Goal: Find specific page/section: Find specific page/section

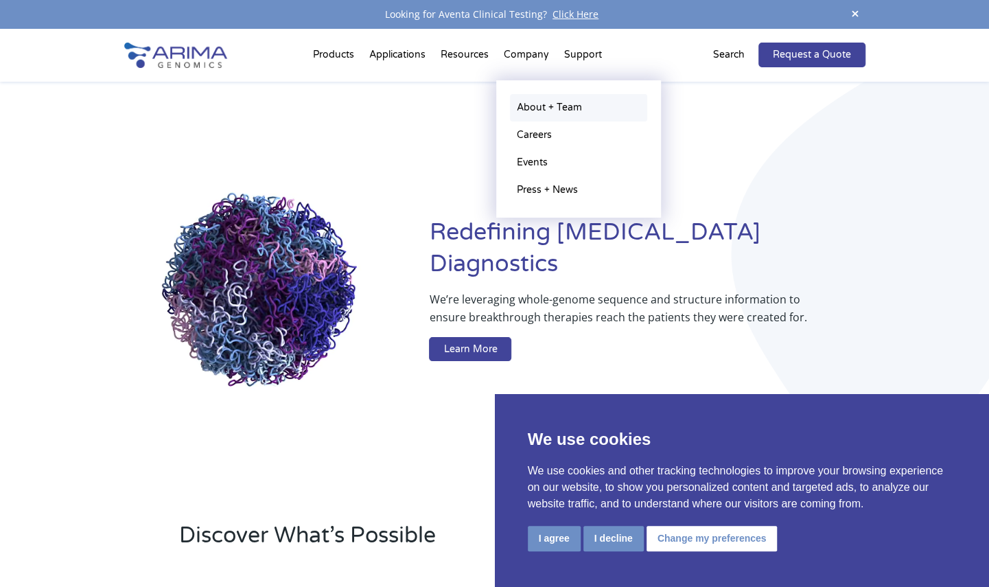
click at [572, 104] on link "About + Team" at bounding box center [578, 107] width 137 height 27
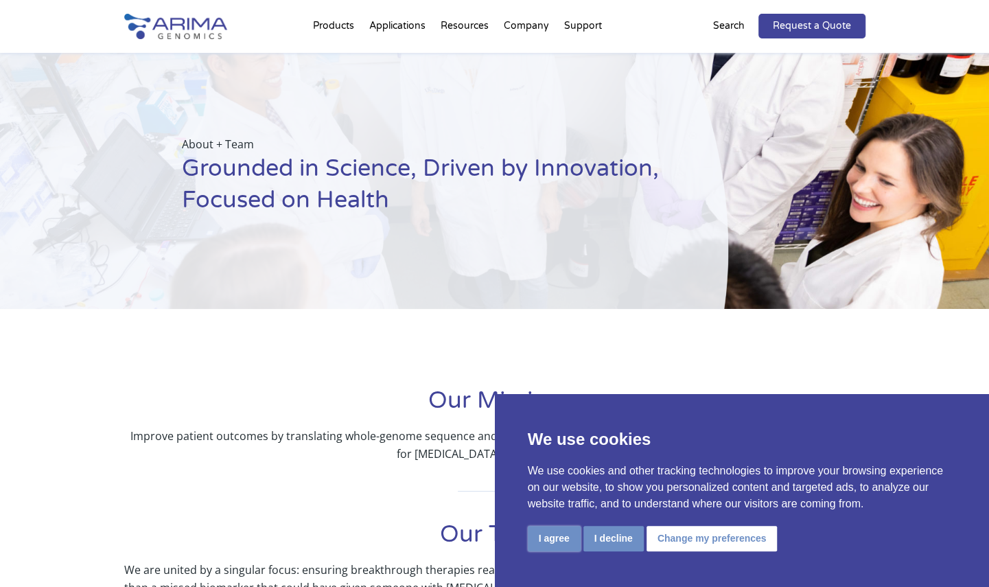
click at [577, 530] on button "I agree" at bounding box center [554, 538] width 53 height 25
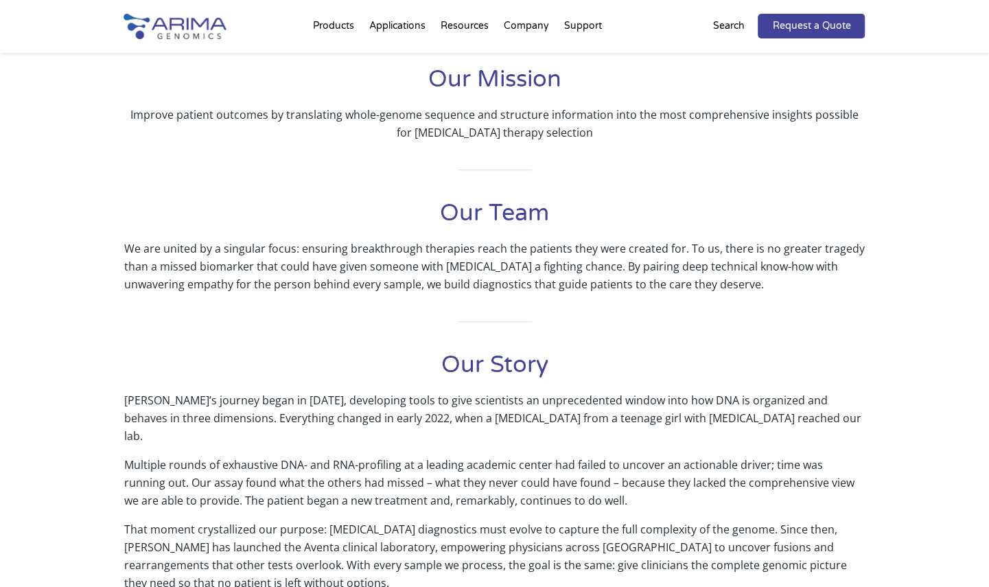
scroll to position [331, 0]
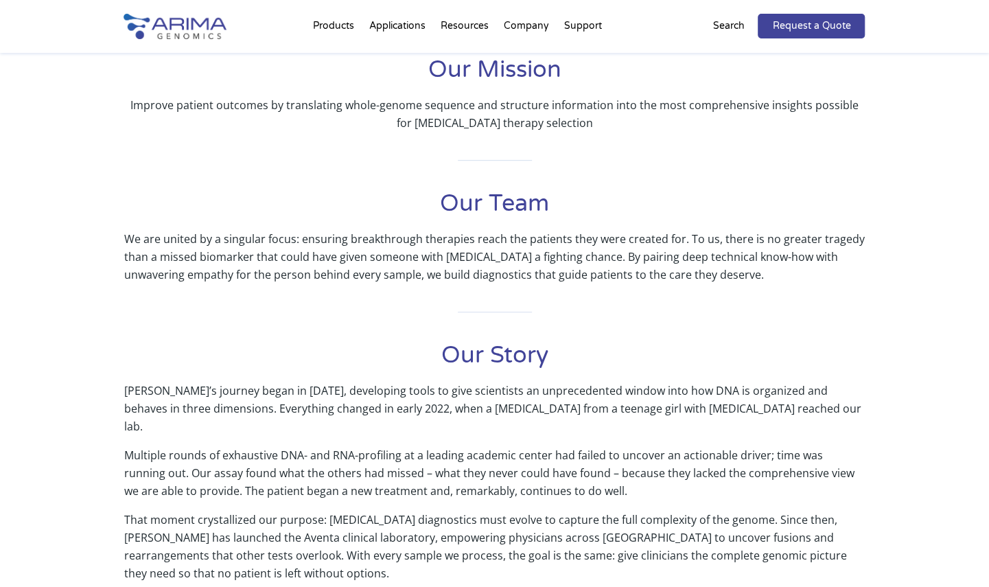
click at [505, 205] on h1 "Our Team" at bounding box center [495, 209] width 742 height 42
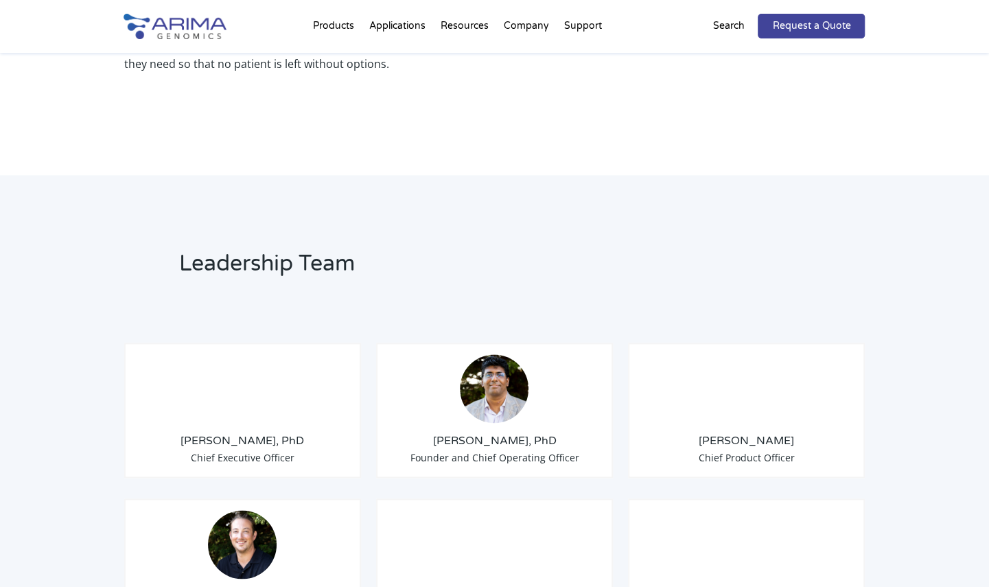
scroll to position [875, 0]
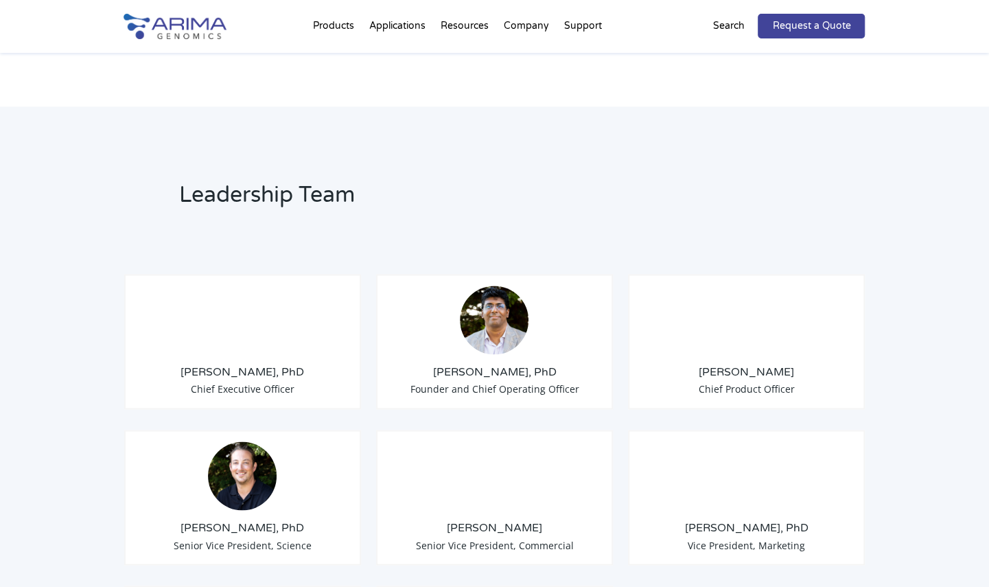
scroll to position [1038, 0]
